Goal: Task Accomplishment & Management: Use online tool/utility

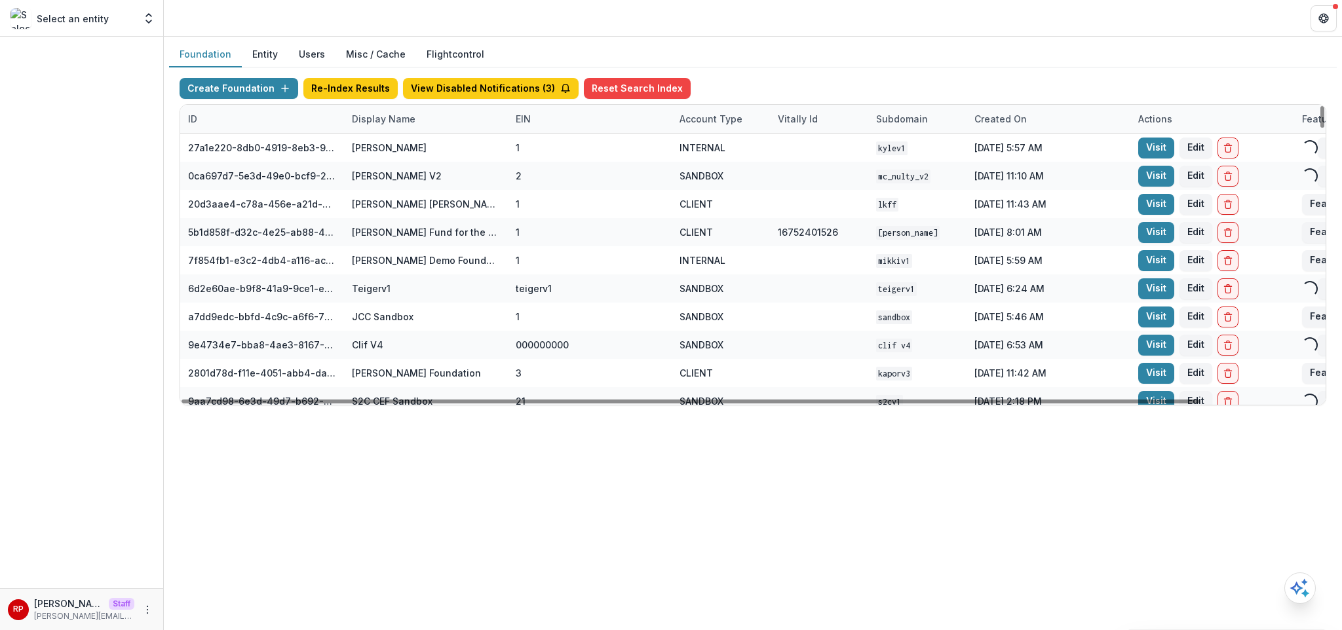
click at [436, 120] on div "Display Name" at bounding box center [426, 119] width 164 height 28
click at [428, 145] on input at bounding box center [425, 148] width 157 height 21
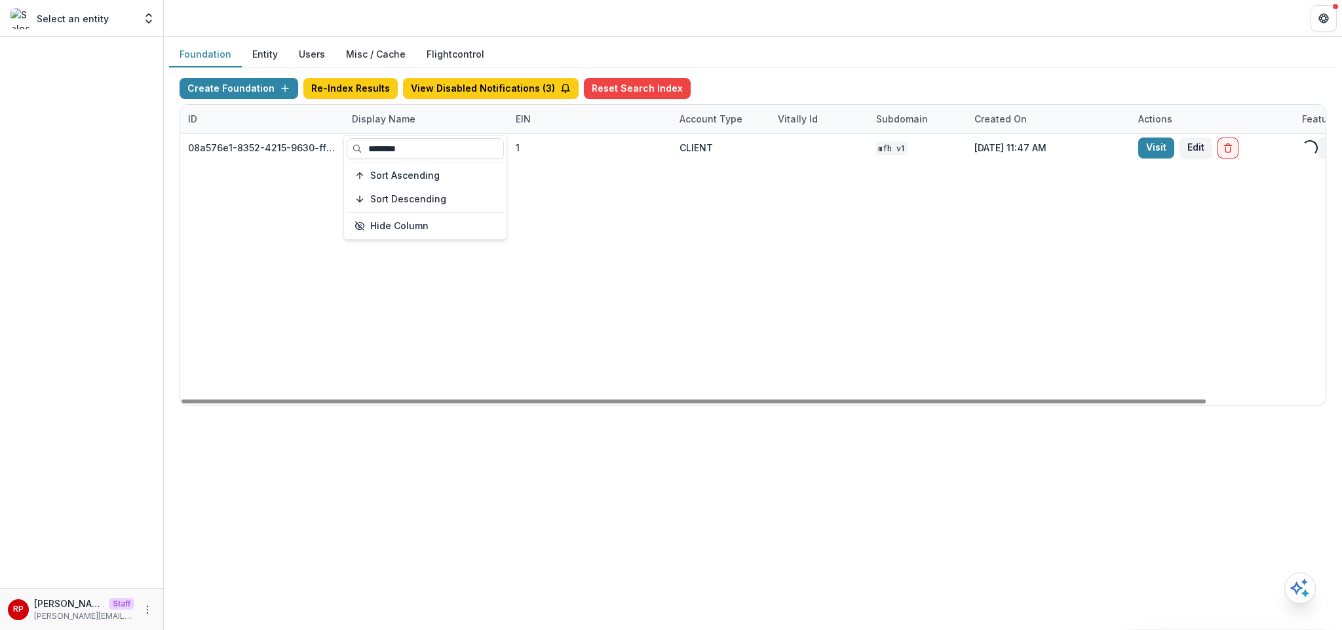
type input "********"
click at [1023, 294] on div "08a576e1-8352-4215-9630-ff0d35d85970 [US_STATE] Foundation for Health 1 CLIENT …" at bounding box center [818, 269] width 1277 height 271
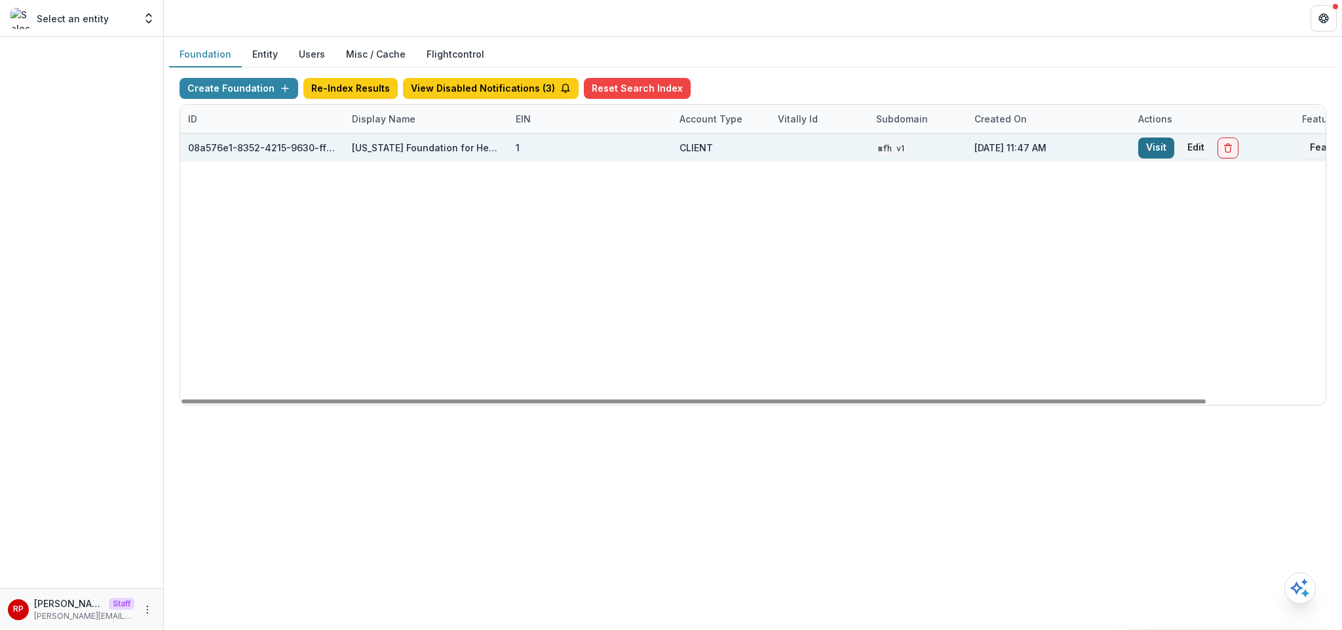
click at [1165, 143] on link "Visit" at bounding box center [1156, 148] width 36 height 21
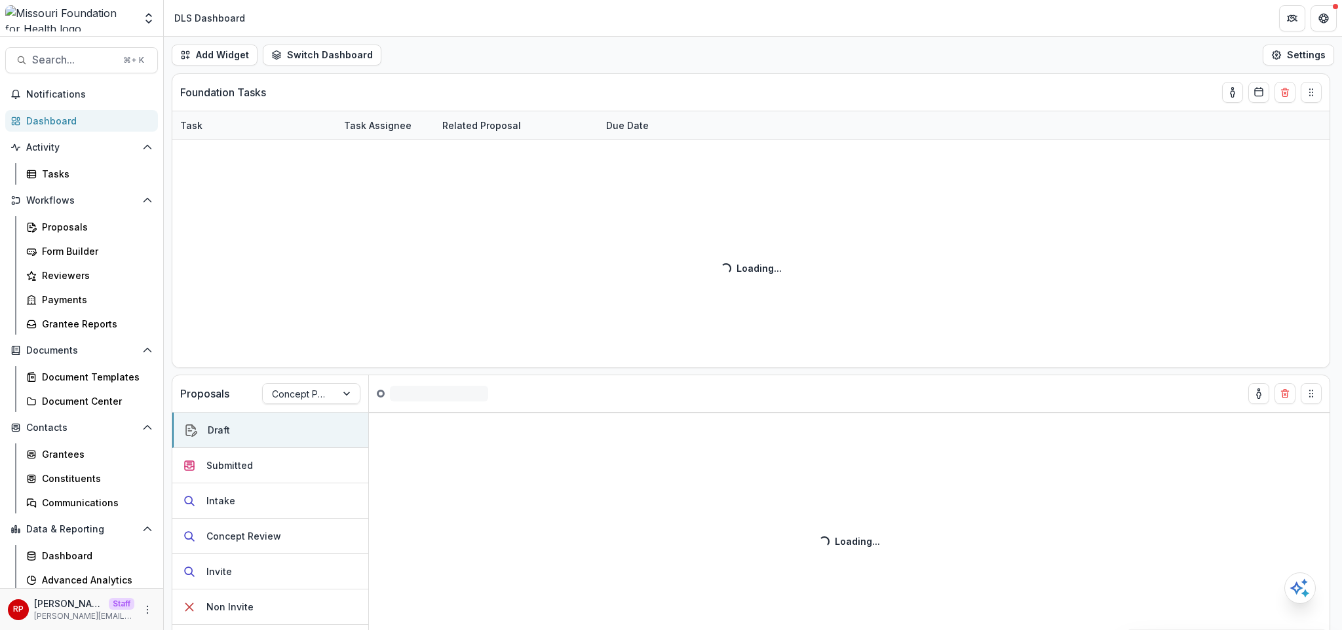
click at [564, 54] on div "Add Widget Switch Dashboard DLS Dashboard Default New Dashboard Settings" at bounding box center [753, 55] width 1178 height 37
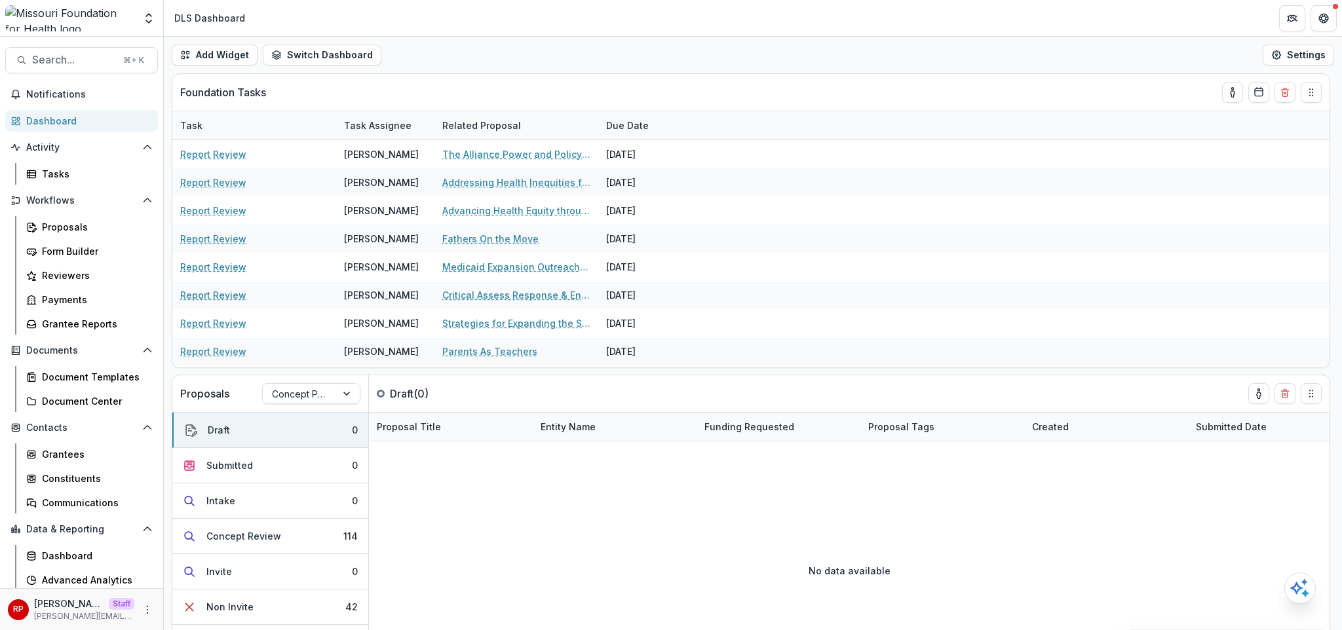
click at [563, 50] on div "Add Widget Switch Dashboard DLS Dashboard Default New Dashboard Settings" at bounding box center [753, 55] width 1178 height 37
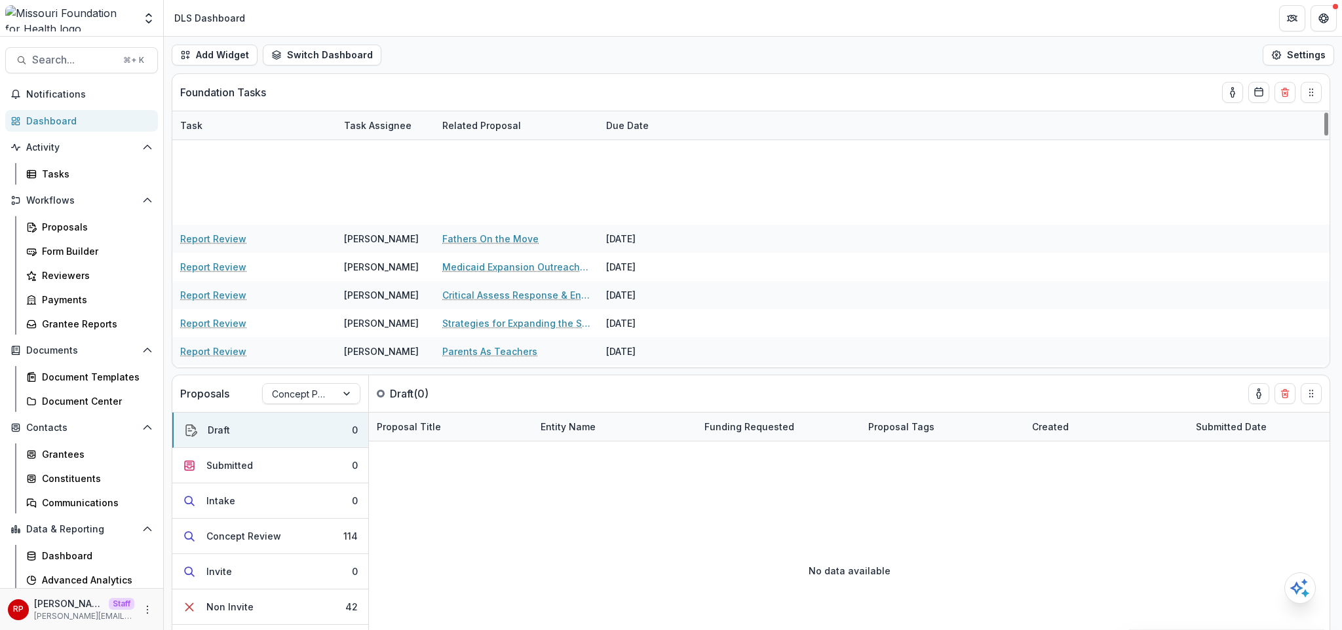
scroll to position [690, 0]
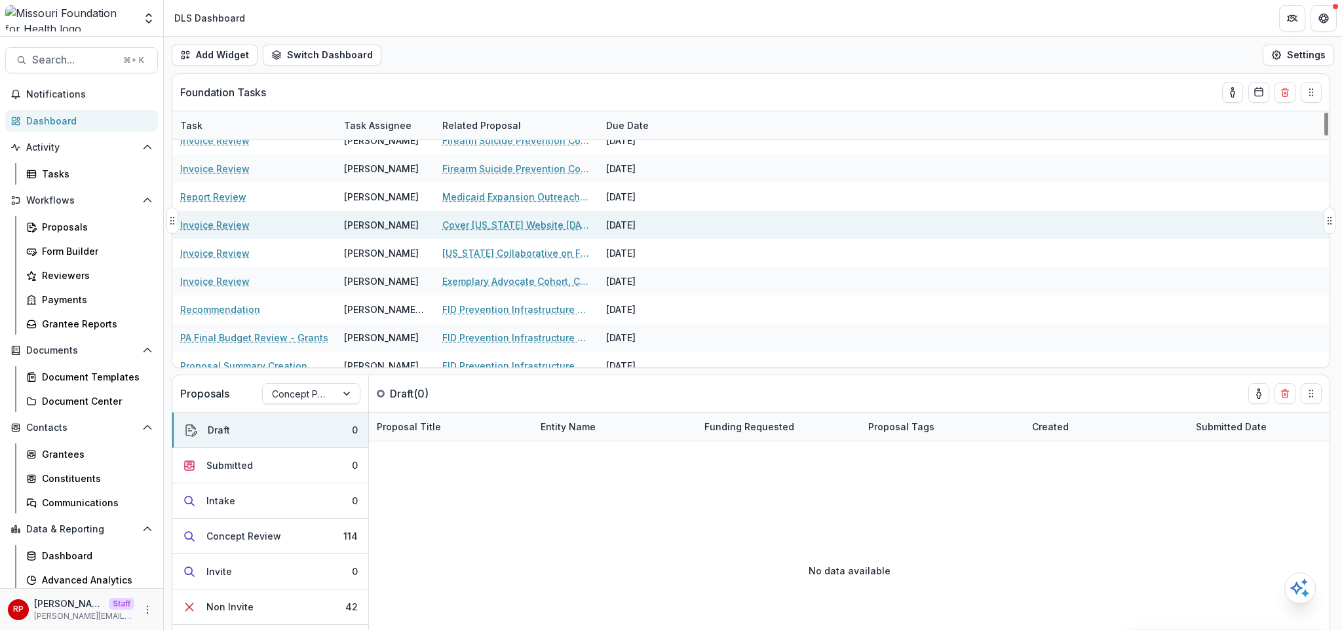
click at [212, 220] on link "Invoice Review" at bounding box center [214, 225] width 69 height 14
